Goal: Task Accomplishment & Management: Use online tool/utility

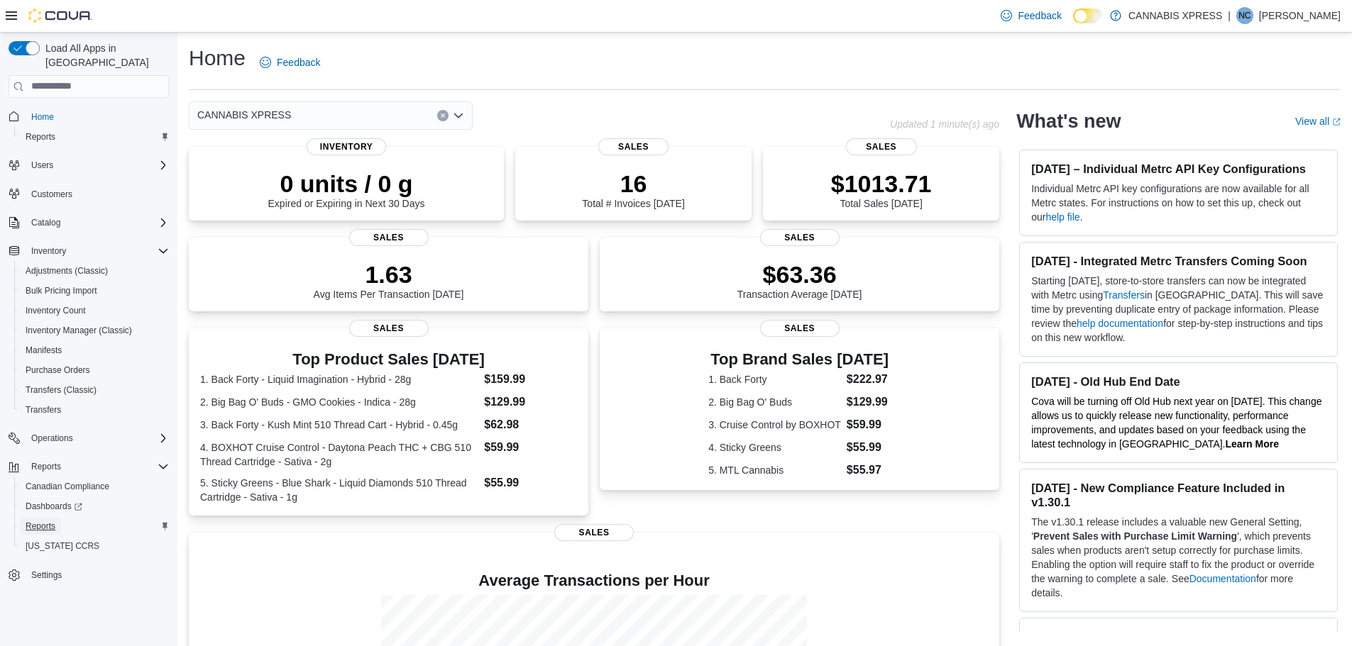
click at [48, 521] on span "Reports" at bounding box center [41, 526] width 30 height 11
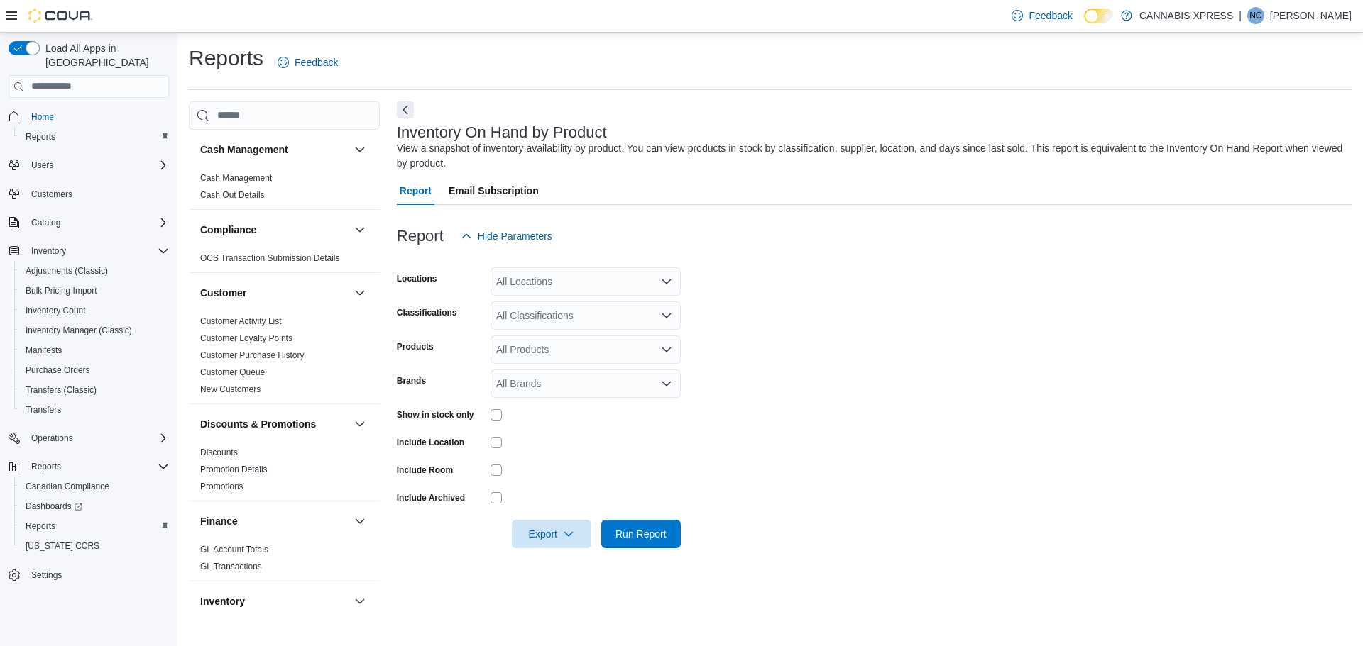
click at [805, 343] on form "Locations All Locations Classifications All Classifications Products All Produc…" at bounding box center [874, 400] width 954 height 298
click at [637, 272] on div "All Locations" at bounding box center [585, 282] width 190 height 28
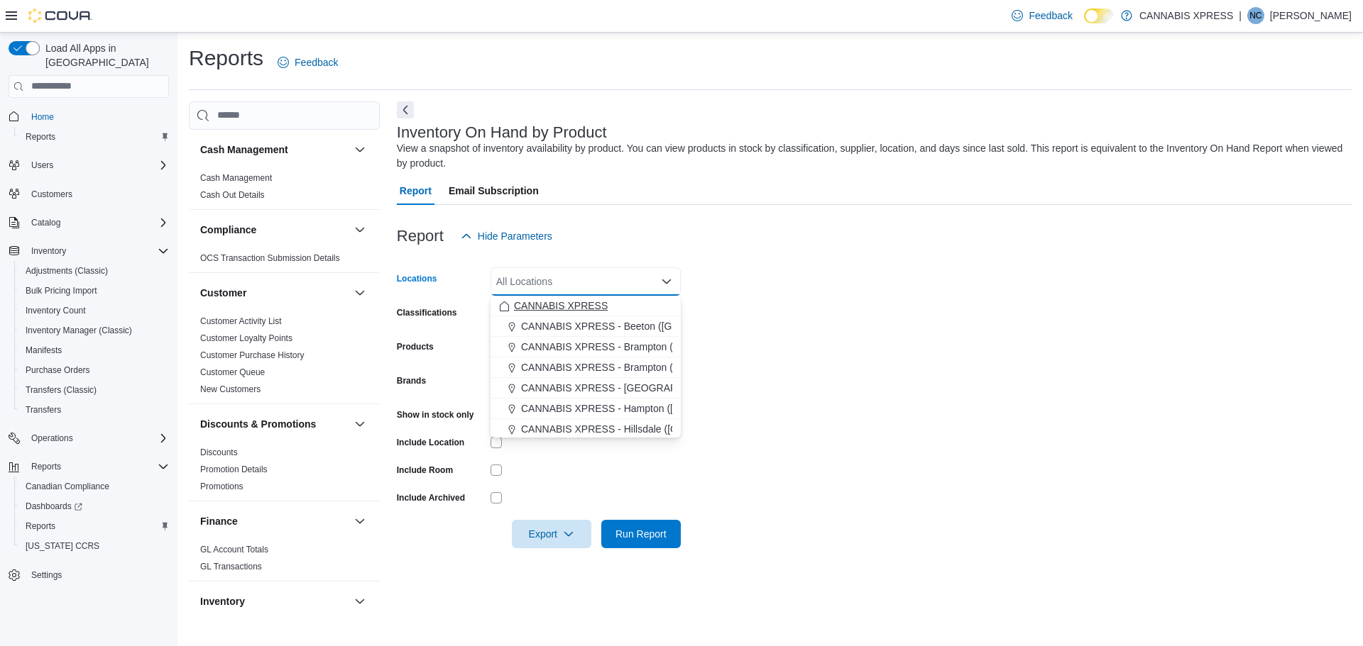
click at [558, 304] on span "CANNABIS XPRESS" at bounding box center [561, 306] width 94 height 14
drag, startPoint x: 1003, startPoint y: 331, endPoint x: 860, endPoint y: 373, distance: 148.9
click at [1003, 331] on form "Locations CANNABIS XPRESS Combo box. Selected. CANNABIS XPRESS. Press Backspace…" at bounding box center [874, 400] width 954 height 298
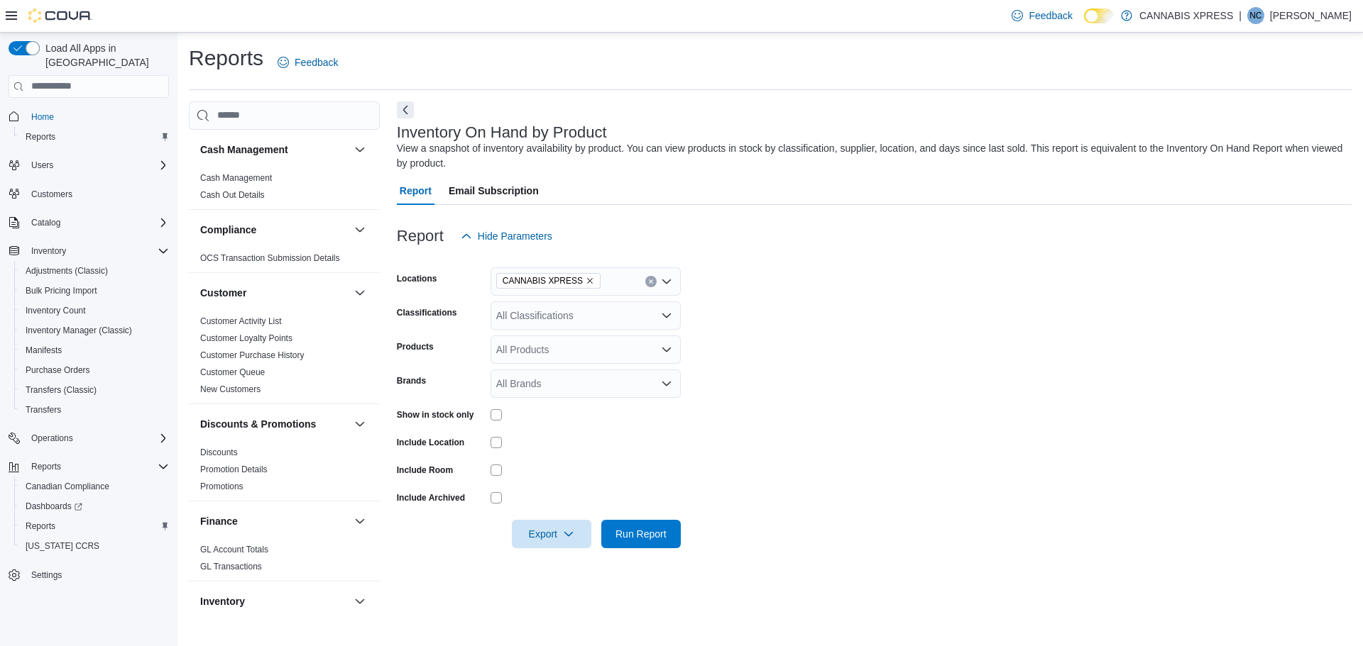
click at [585, 437] on div at bounding box center [585, 442] width 190 height 11
click at [628, 529] on span "Run Report" at bounding box center [640, 534] width 51 height 14
click at [1022, 373] on form "Locations CANNABIS XPRESS Classifications All Classifications Products All Prod…" at bounding box center [869, 400] width 944 height 298
click at [974, 345] on form "Locations CANNABIS XPRESS Classifications All Classifications Products All Prod…" at bounding box center [869, 400] width 944 height 298
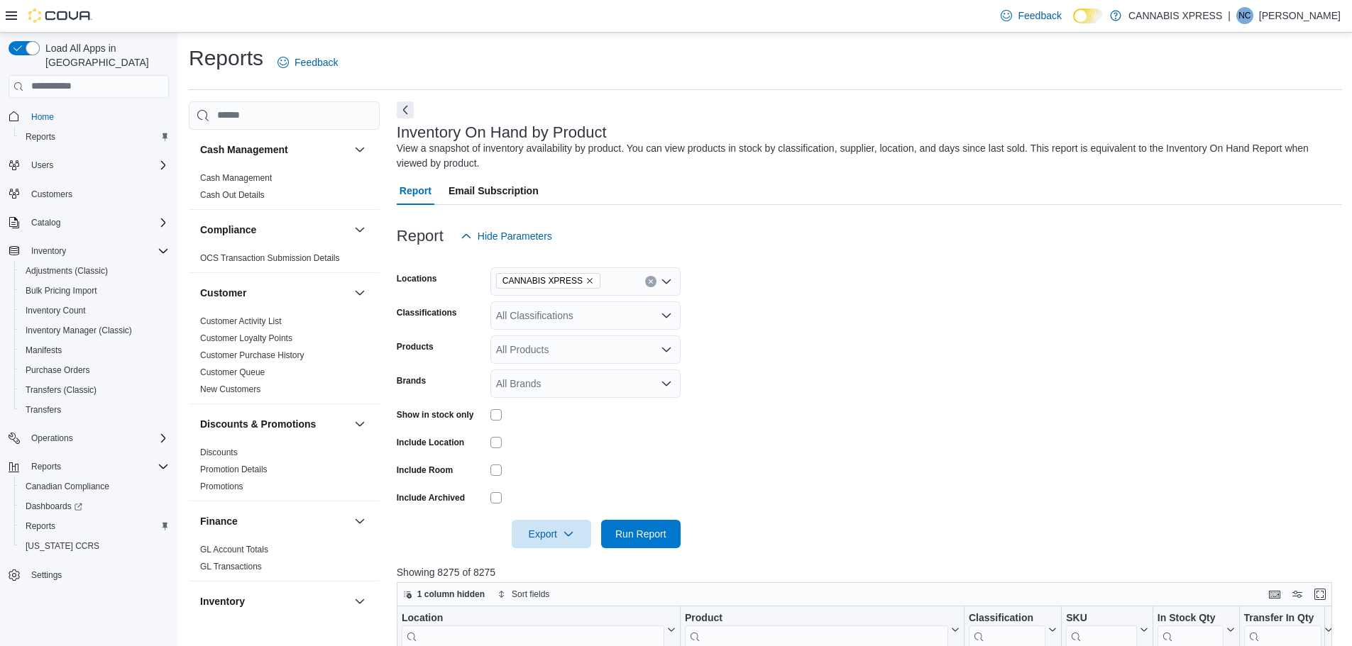
click at [920, 361] on form "Locations CANNABIS XPRESS Classifications All Classifications Products All Prod…" at bounding box center [869, 400] width 945 height 298
click at [551, 527] on span "Export" at bounding box center [551, 533] width 62 height 28
click at [564, 453] on span "Export to Excel" at bounding box center [554, 449] width 64 height 11
click at [997, 382] on form "Locations CANNABIS XPRESS Classifications All Classifications Products All Prod…" at bounding box center [869, 400] width 945 height 298
click at [923, 446] on form "Locations CANNABIS XPRESS Classifications All Classifications Products All Prod…" at bounding box center [869, 400] width 945 height 298
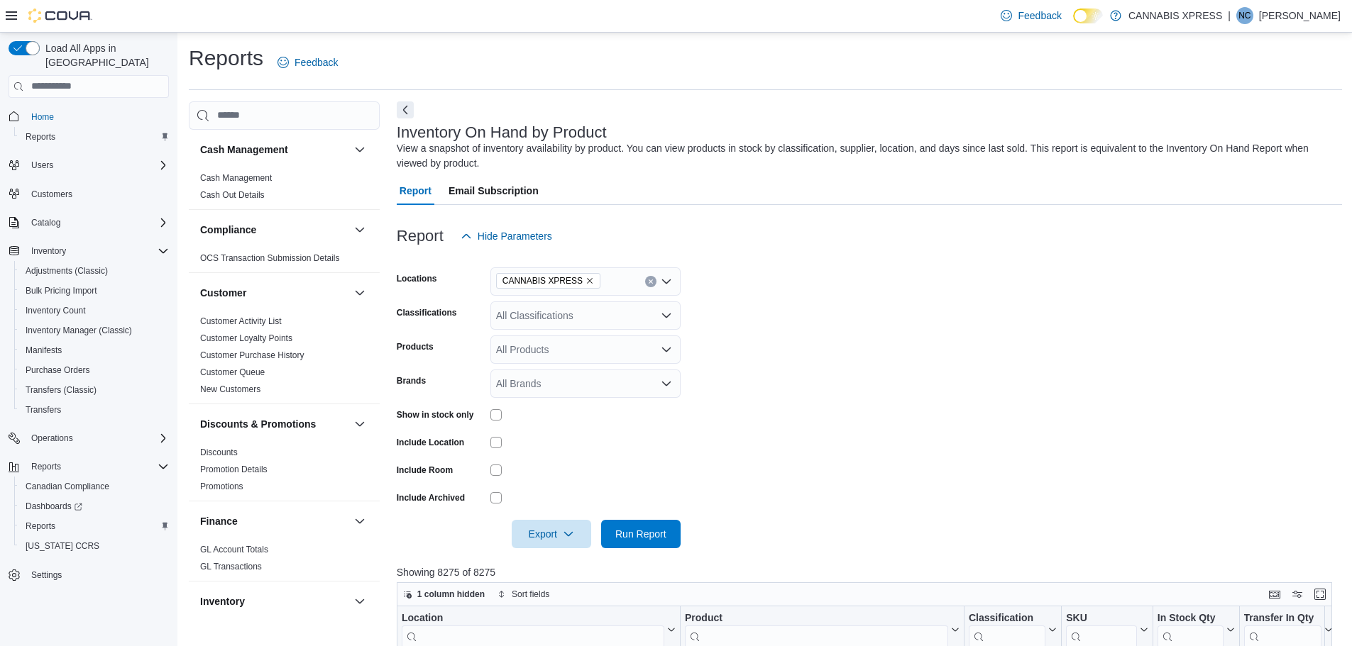
click at [585, 280] on icon "Remove CANNABIS XPRESS from selection in this group" at bounding box center [589, 281] width 9 height 9
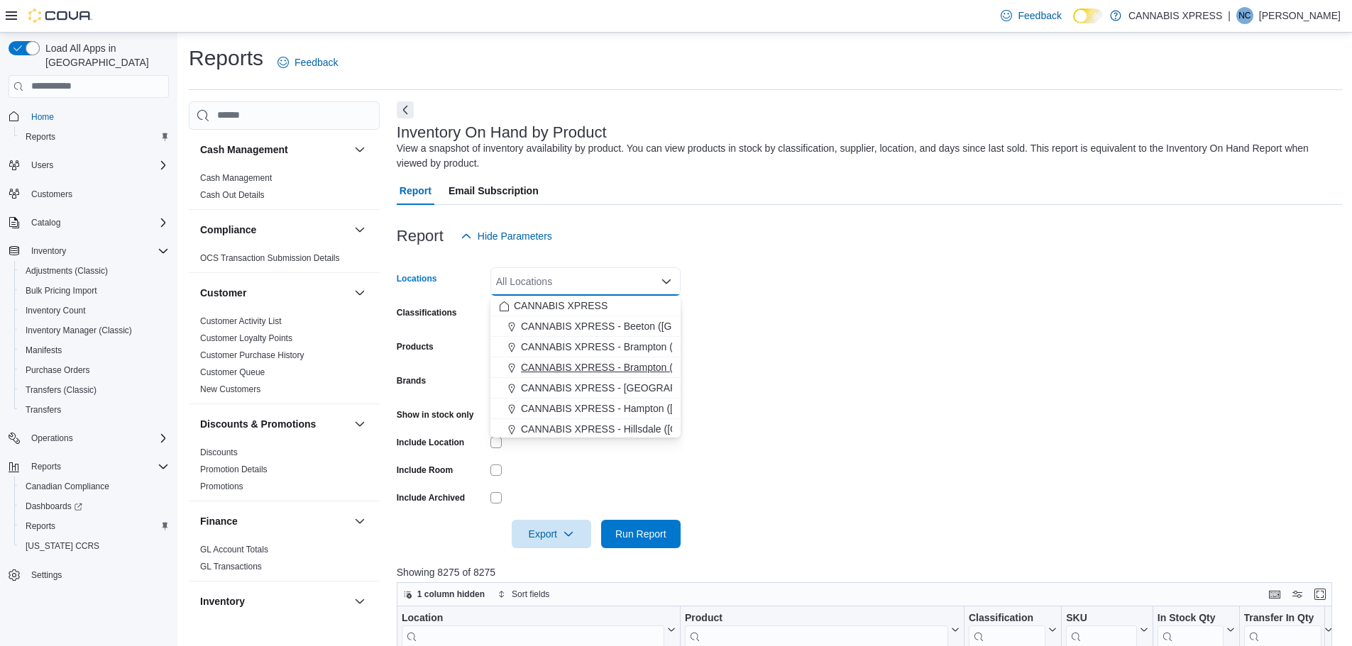
click at [635, 368] on span "CANNABIS XPRESS - Brampton (Veterans Drive)" at bounding box center [631, 367] width 220 height 14
click at [979, 413] on form "Locations CANNABIS XPRESS - Brampton (Veterans Drive) Combo box. Selected. CANN…" at bounding box center [869, 400] width 945 height 298
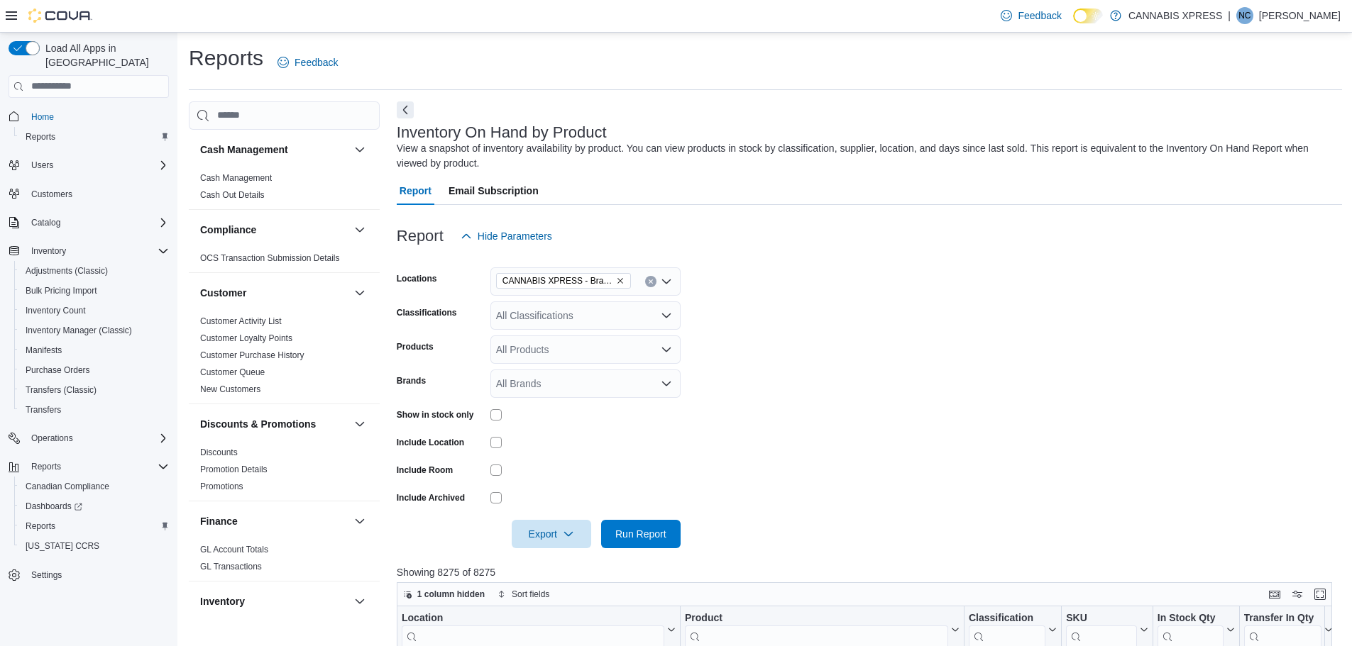
click at [651, 431] on div at bounding box center [585, 442] width 190 height 22
click at [651, 522] on form "Locations CANNABIS XPRESS - Brampton (Veterans Drive) Classifications All Class…" at bounding box center [869, 400] width 945 height 298
click at [654, 529] on span "Run Report" at bounding box center [640, 534] width 51 height 14
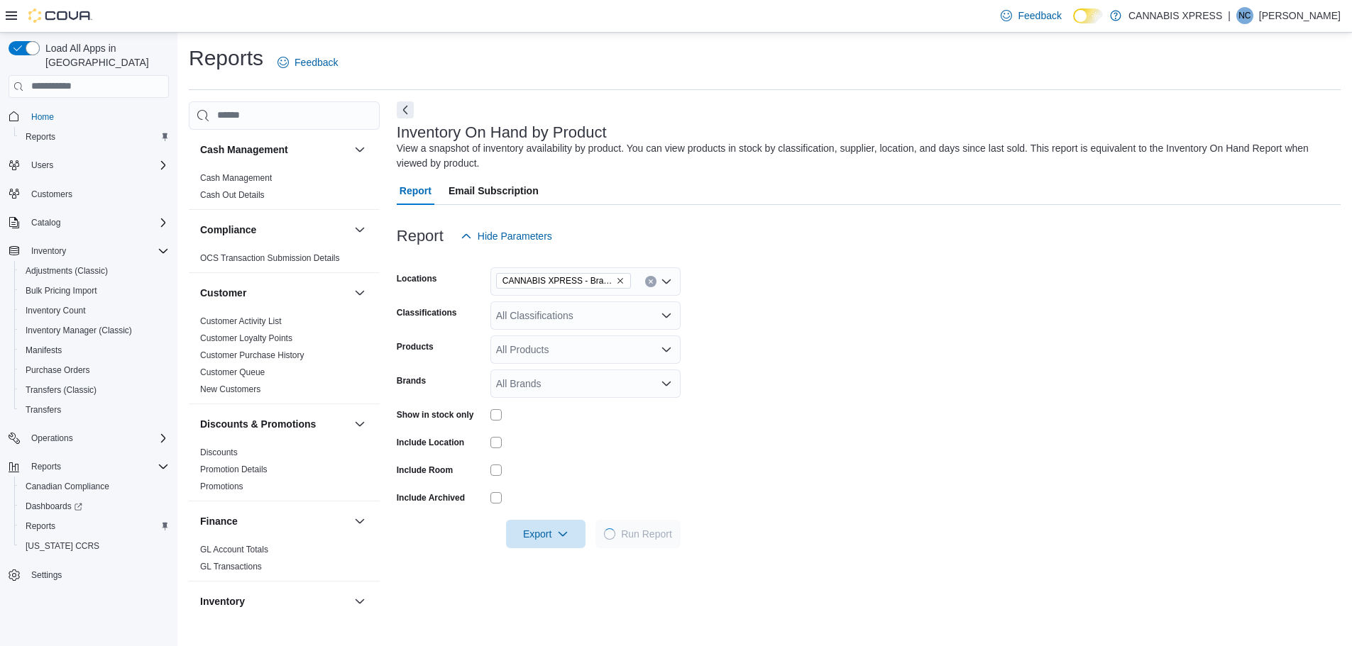
click at [1113, 197] on div "Report Email Subscription" at bounding box center [869, 191] width 944 height 28
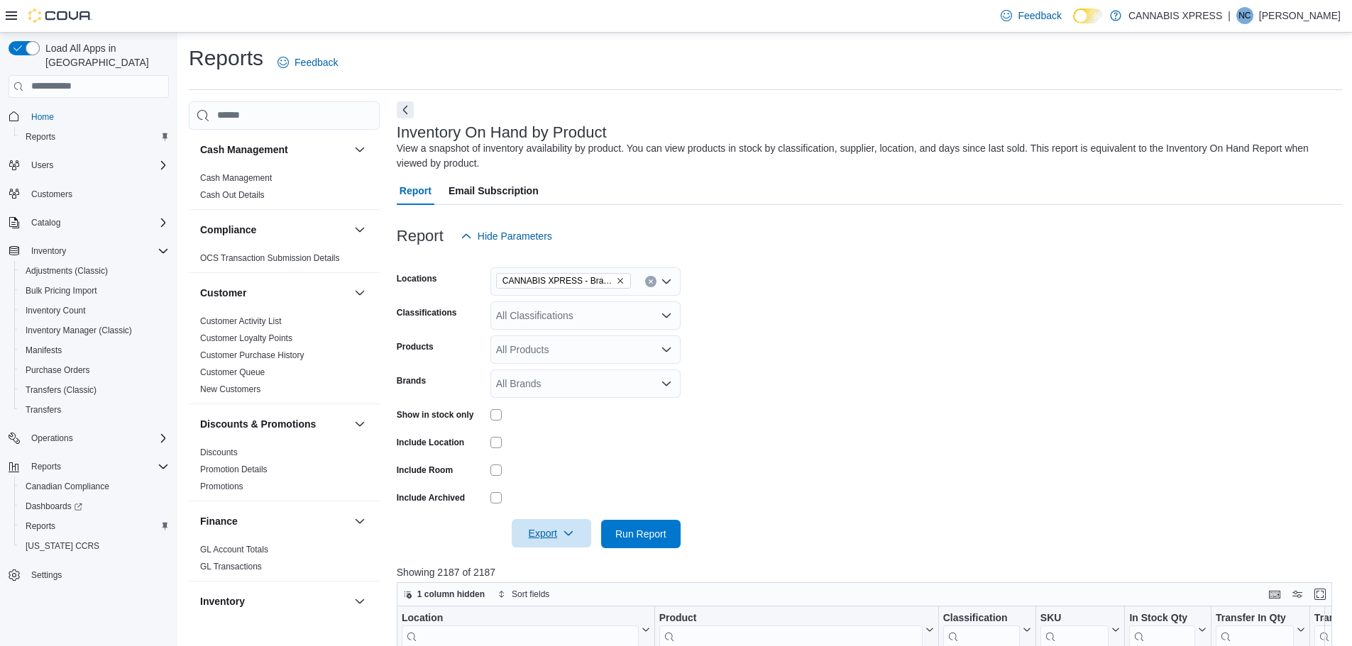
click at [532, 537] on span "Export" at bounding box center [551, 533] width 62 height 28
click at [558, 446] on span "Export to Excel" at bounding box center [554, 449] width 64 height 11
click at [935, 327] on form "Locations CANNABIS XPRESS - Brampton (Veterans Drive) Classifications All Class…" at bounding box center [869, 400] width 945 height 298
click at [621, 281] on icon "Remove CANNABIS XPRESS - Brampton (Veterans Drive) from selection in this group" at bounding box center [620, 281] width 9 height 9
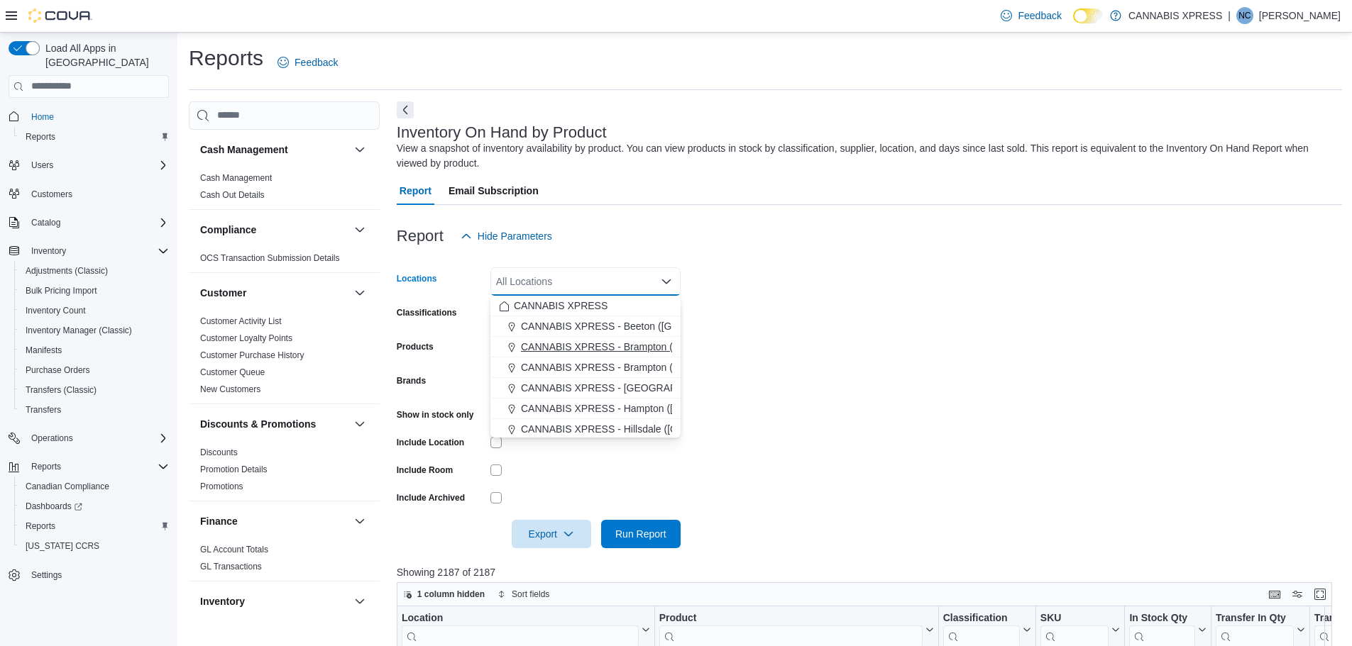
click at [633, 348] on span "CANNABIS XPRESS - Brampton (Hurontario Street)" at bounding box center [650, 347] width 258 height 14
click at [865, 532] on form "Locations CANNABIS XPRESS - Brampton (Hurontario Street) Combo box. Selected. C…" at bounding box center [869, 400] width 945 height 298
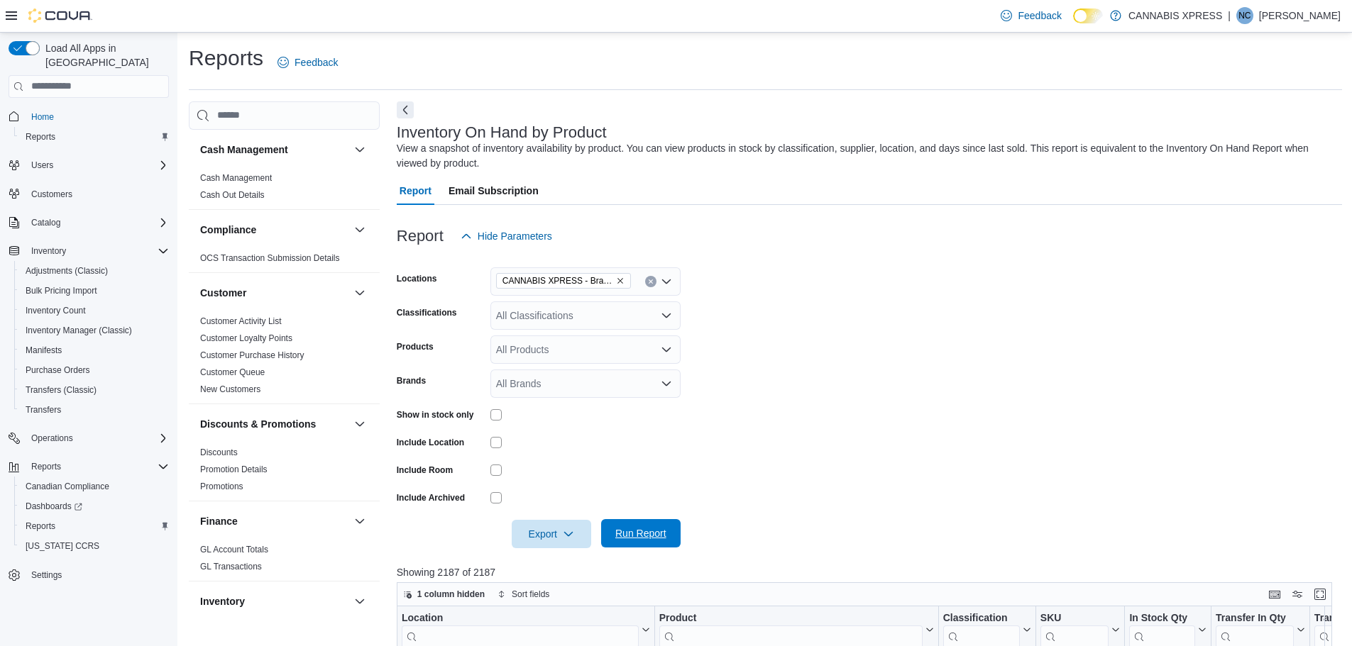
click at [667, 535] on span "Run Report" at bounding box center [641, 533] width 62 height 28
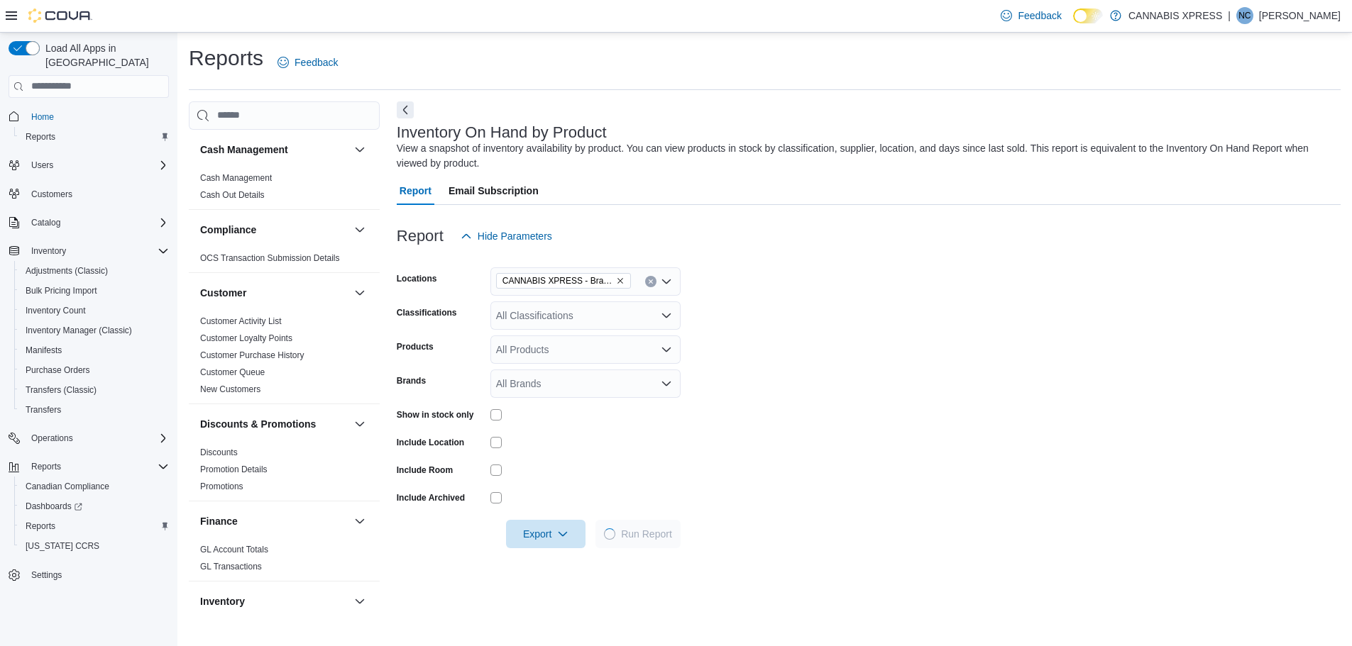
click at [942, 375] on form "Locations CANNABIS XPRESS - Brampton (Hurontario Street) Classifications All Cl…" at bounding box center [869, 400] width 944 height 298
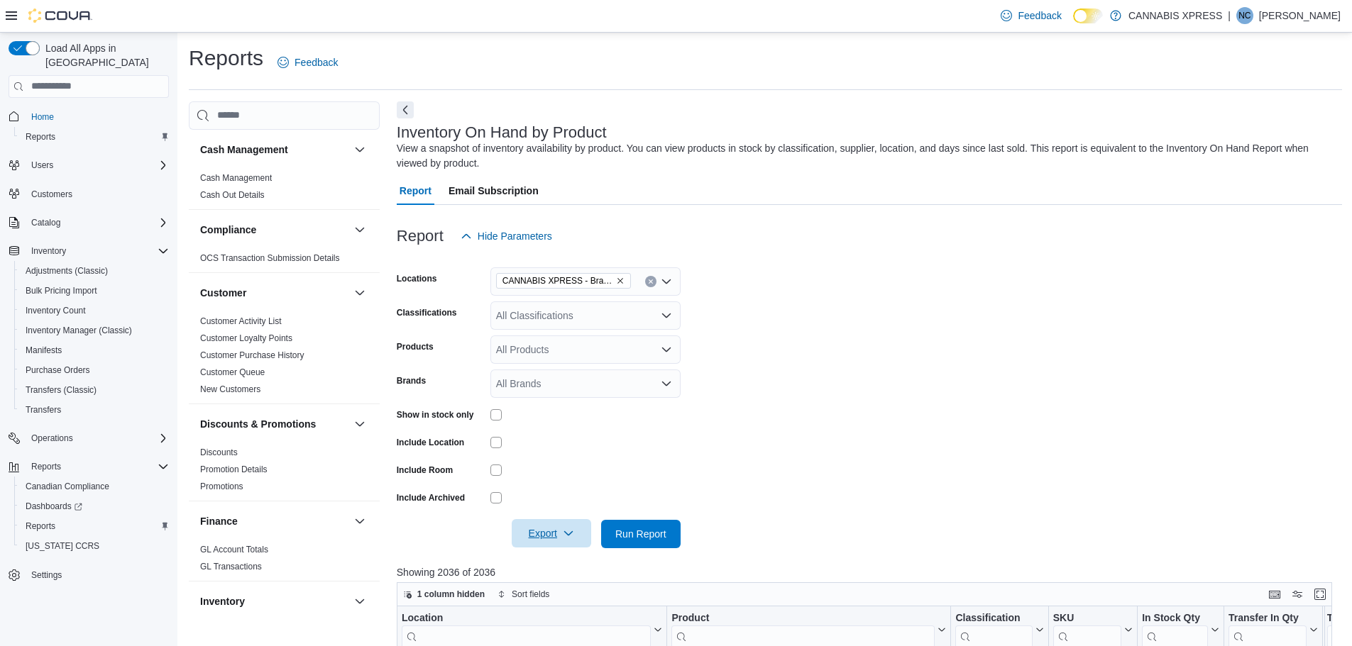
click at [535, 529] on span "Export" at bounding box center [551, 533] width 62 height 28
click at [556, 449] on span "Export to Excel" at bounding box center [554, 449] width 64 height 11
click at [933, 396] on form "Locations CANNABIS XPRESS - Brampton (Hurontario Street) Classifications All Cl…" at bounding box center [869, 400] width 945 height 298
click at [621, 277] on icon "Remove CANNABIS XPRESS - Brampton (Hurontario Street) from selection in this gr…" at bounding box center [620, 281] width 9 height 9
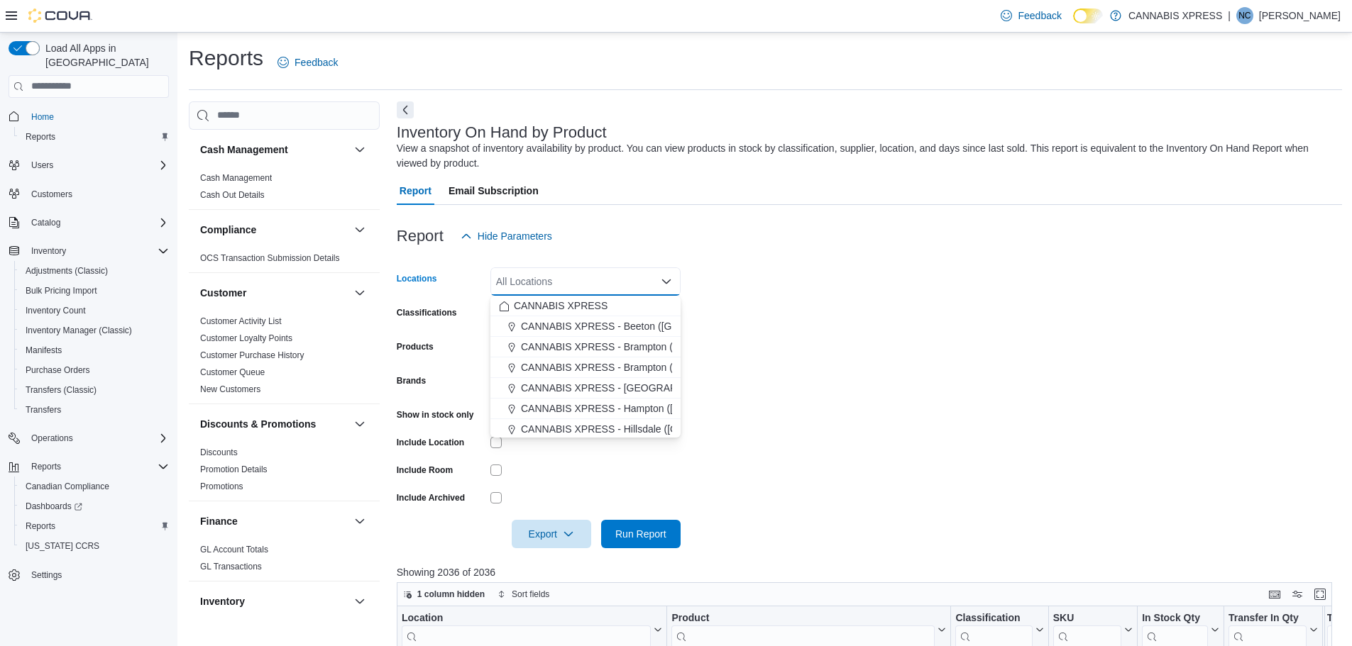
click at [559, 282] on div "All Locations Combo box. Selected. Combo box input. All Locations. Type some te…" at bounding box center [585, 282] width 190 height 28
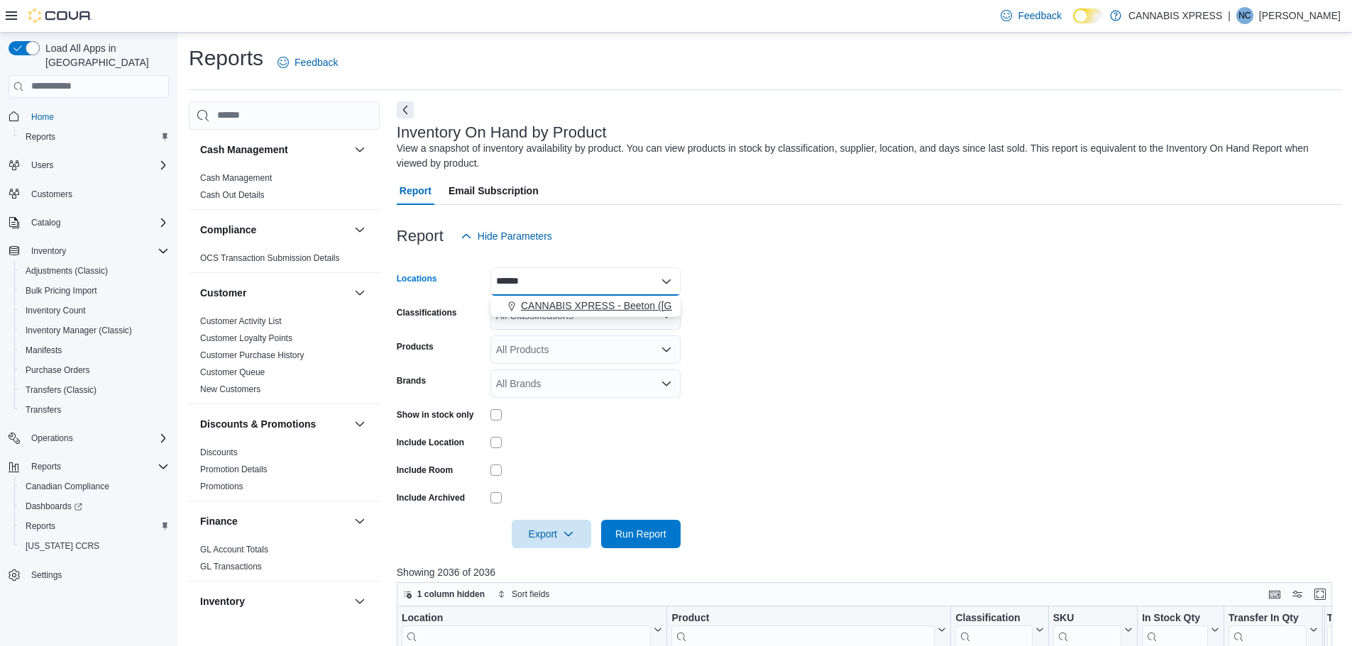
type input "******"
click at [571, 302] on span "CANNABIS XPRESS - Beeton (Main Street)" at bounding box center [644, 306] width 247 height 14
click at [896, 426] on form "Locations CANNABIS XPRESS - Beeton (Main Street) Classifications All Classifica…" at bounding box center [869, 400] width 945 height 298
click at [659, 529] on span "Run Report" at bounding box center [640, 534] width 51 height 14
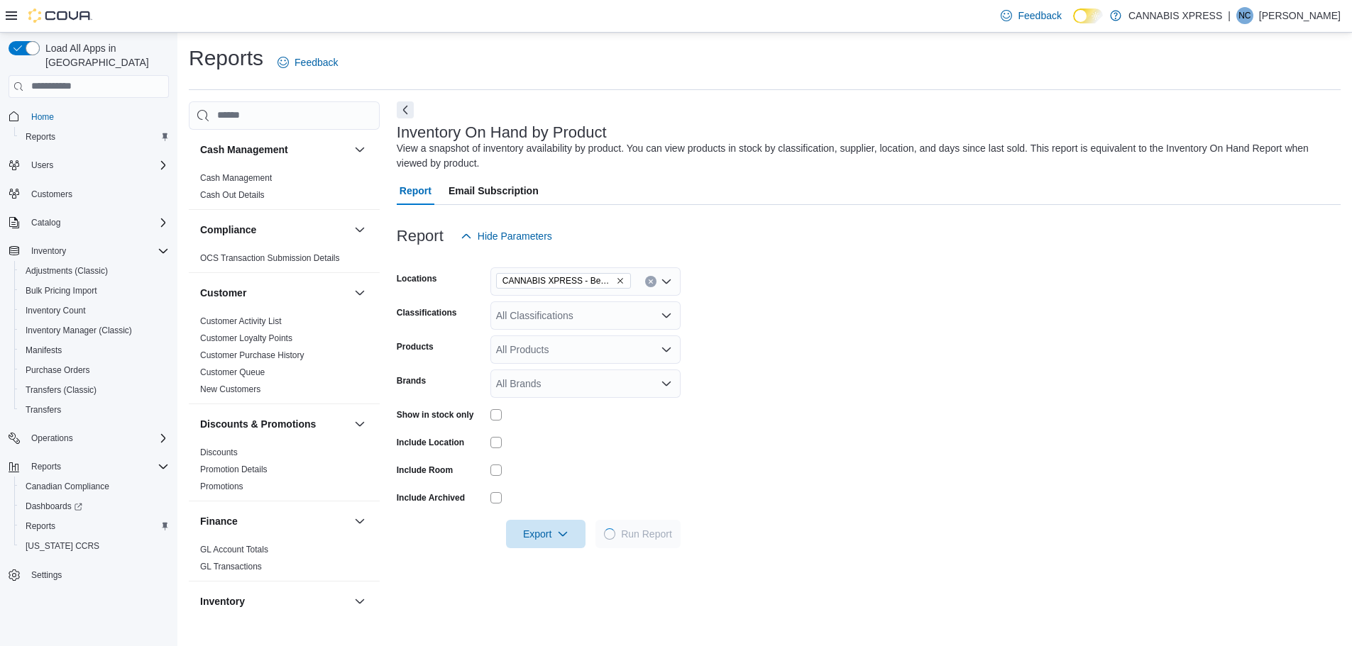
click at [859, 290] on form "Locations CANNABIS XPRESS - Beeton (Main Street) Classifications All Classifica…" at bounding box center [869, 400] width 944 height 298
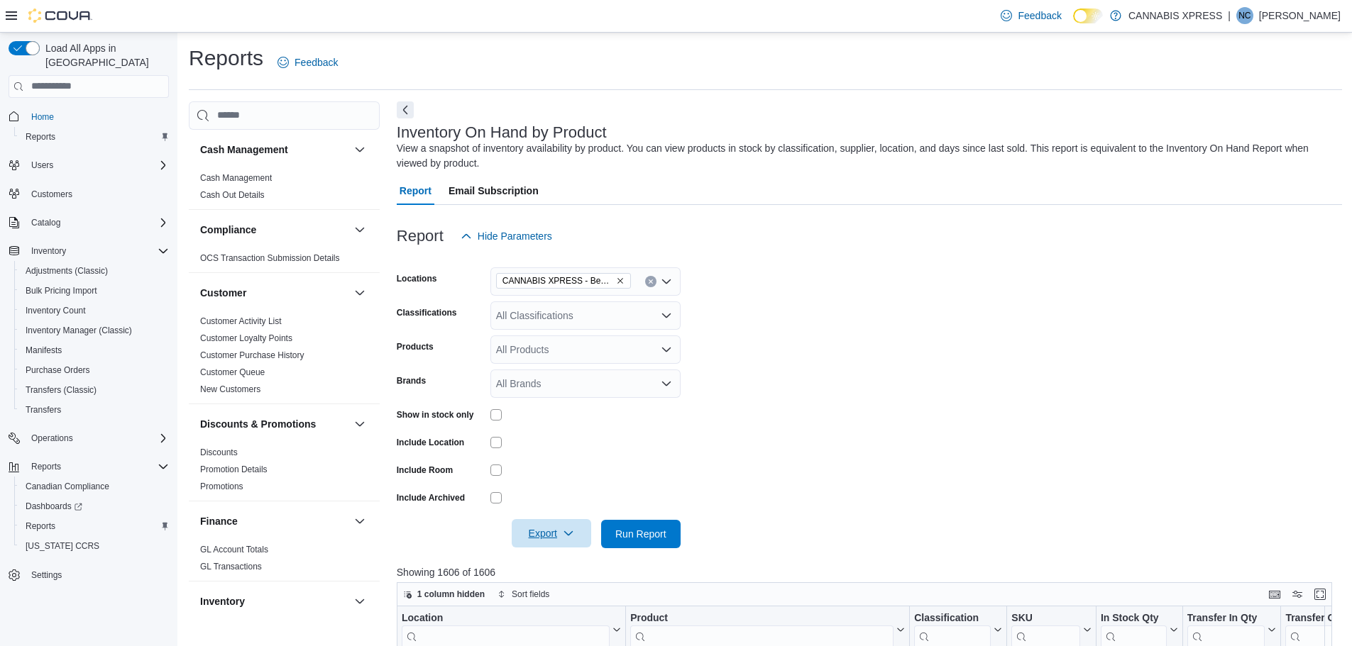
click at [551, 535] on span "Export" at bounding box center [551, 533] width 62 height 28
click at [576, 451] on span "Export to Excel" at bounding box center [554, 449] width 64 height 11
click at [976, 324] on form "Locations CANNABIS XPRESS - Beeton (Main Street) Classifications All Classifica…" at bounding box center [869, 400] width 945 height 298
